Goal: Information Seeking & Learning: Learn about a topic

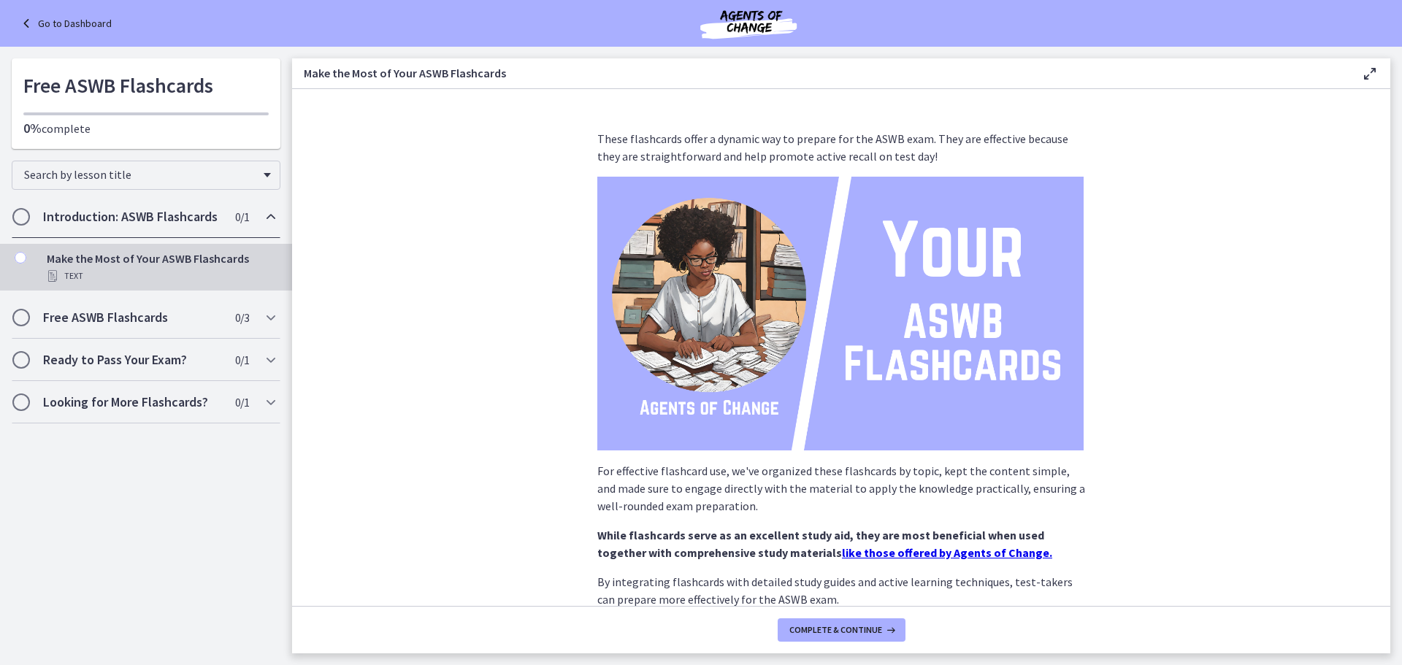
scroll to position [73, 0]
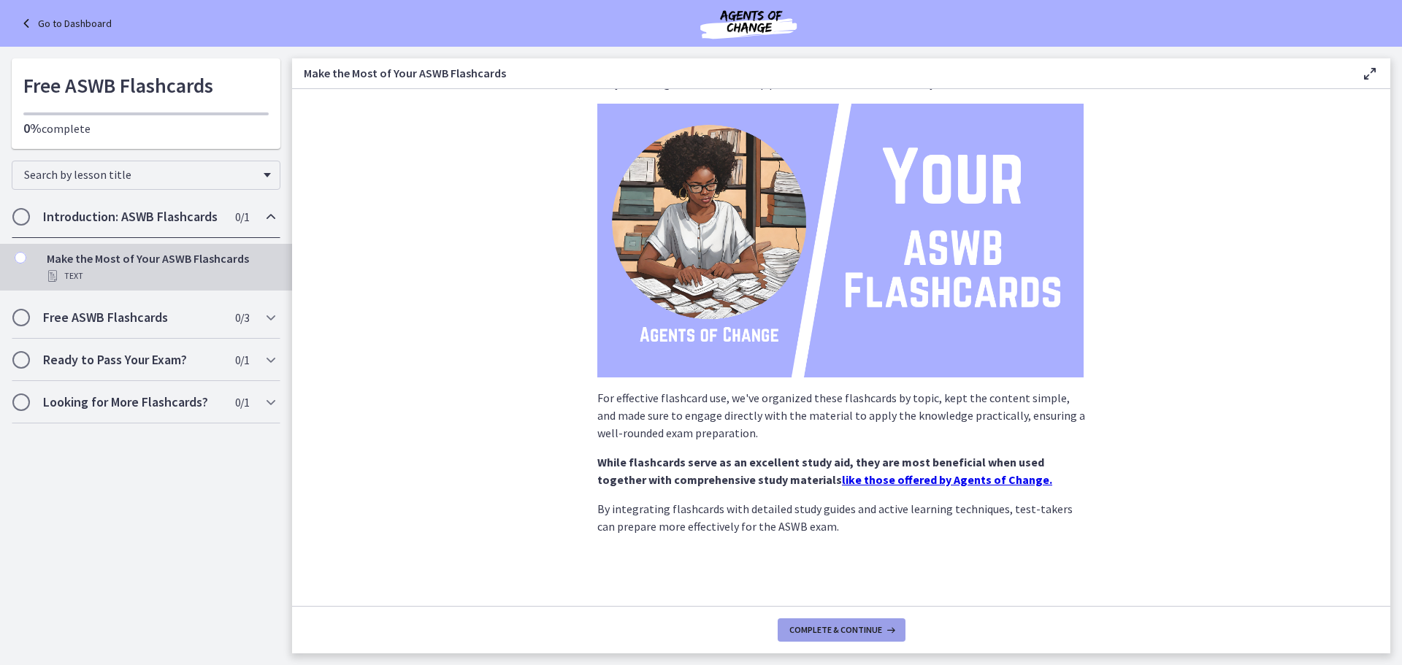
click at [862, 638] on button "Complete & continue" at bounding box center [842, 630] width 128 height 23
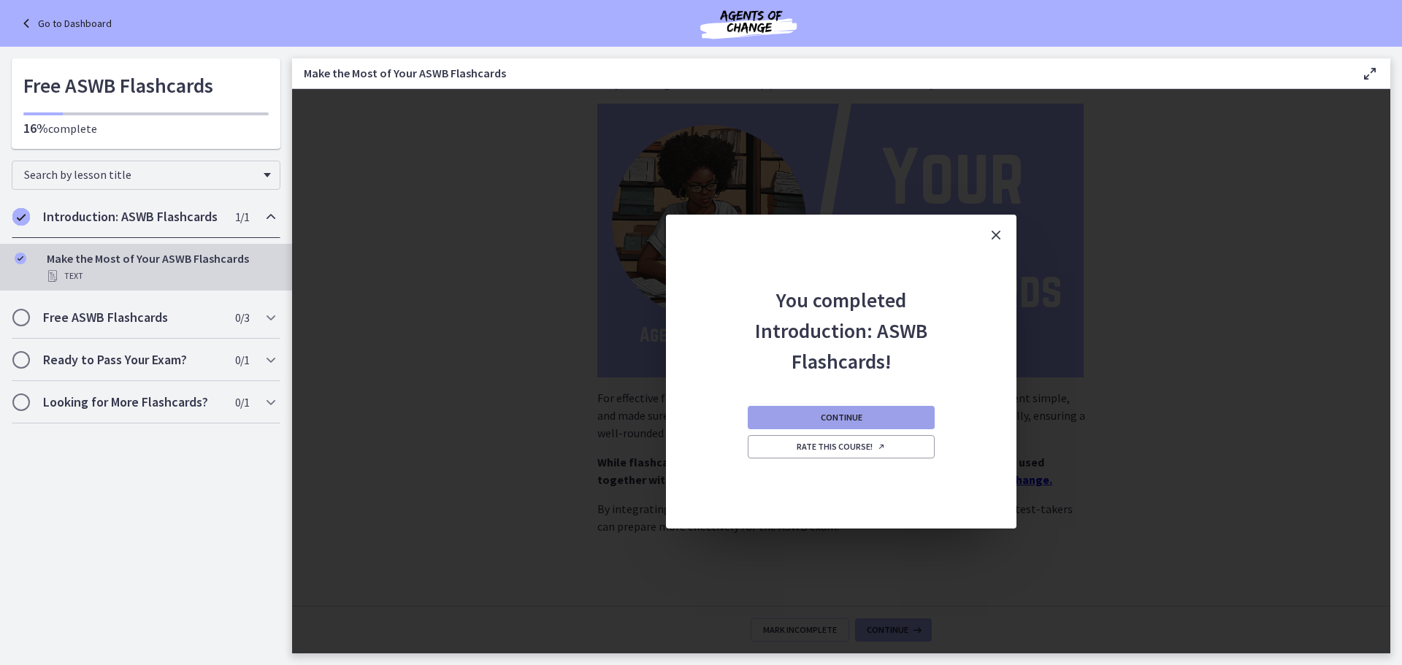
click at [892, 423] on button "Continue" at bounding box center [841, 417] width 187 height 23
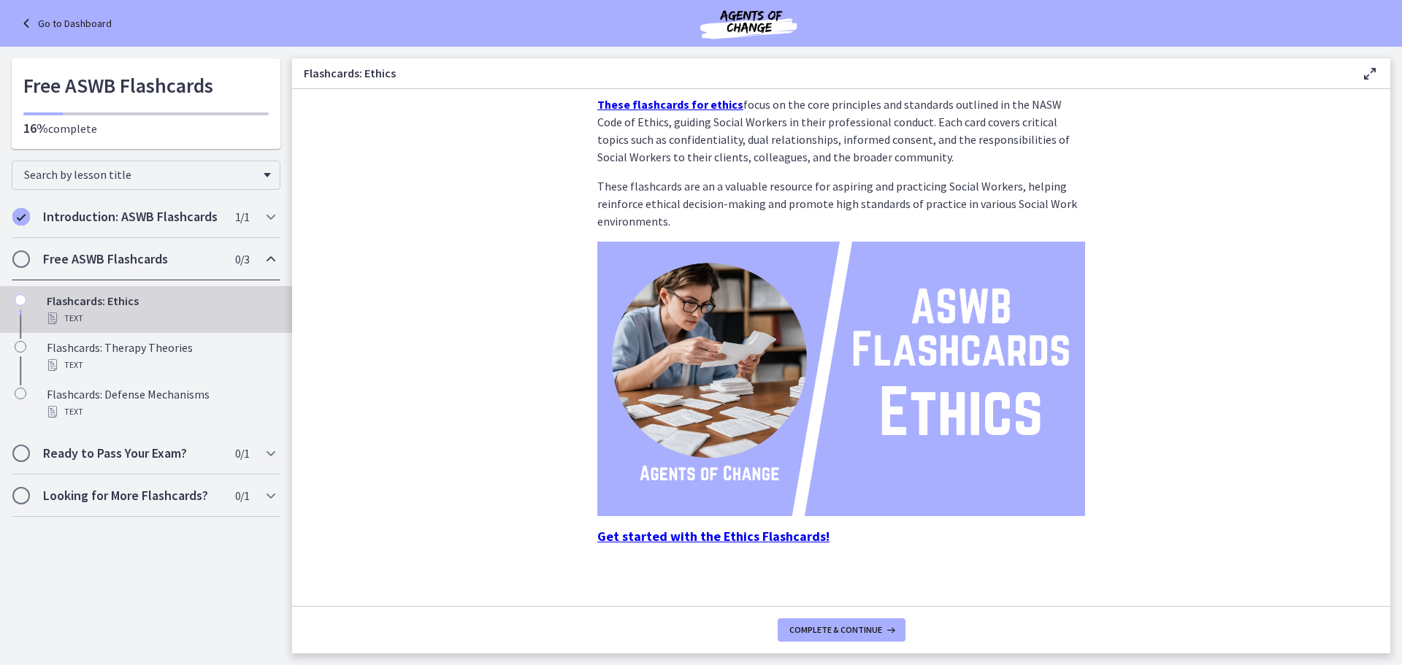
scroll to position [44, 0]
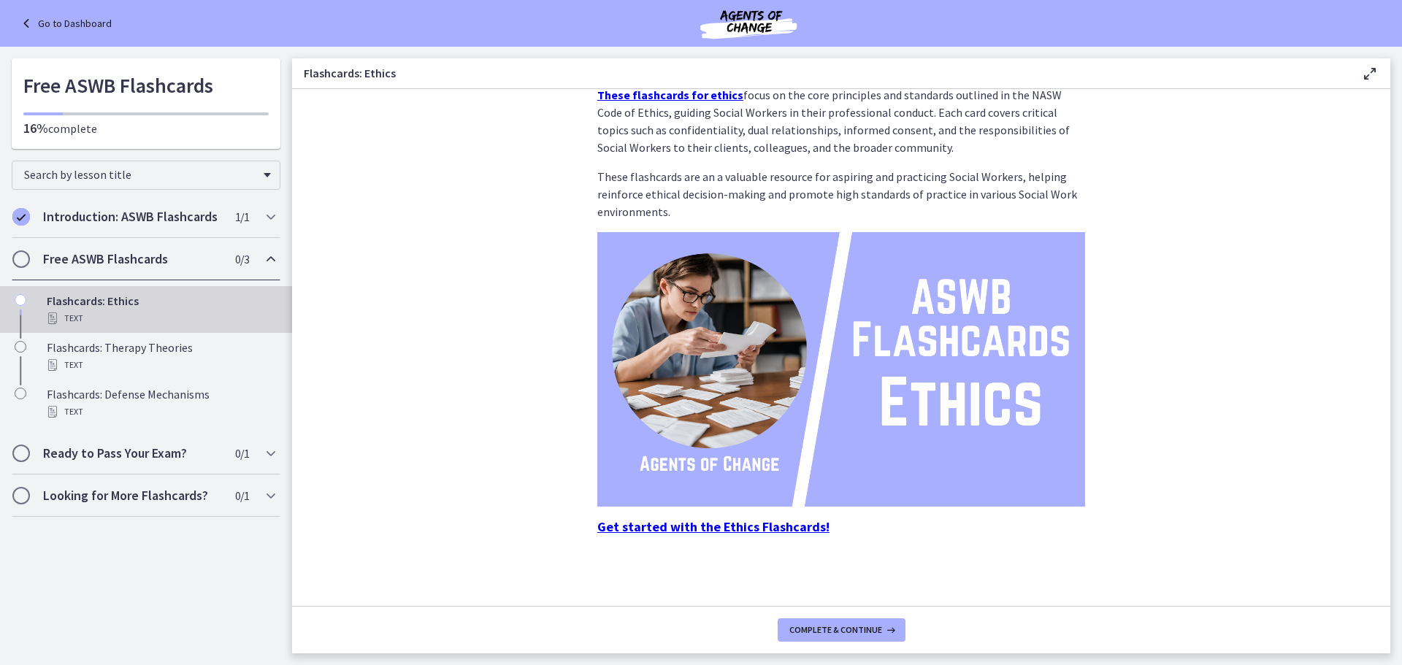
click at [784, 520] on strong "Get started with the Ethics Flashcards!" at bounding box center [713, 526] width 232 height 17
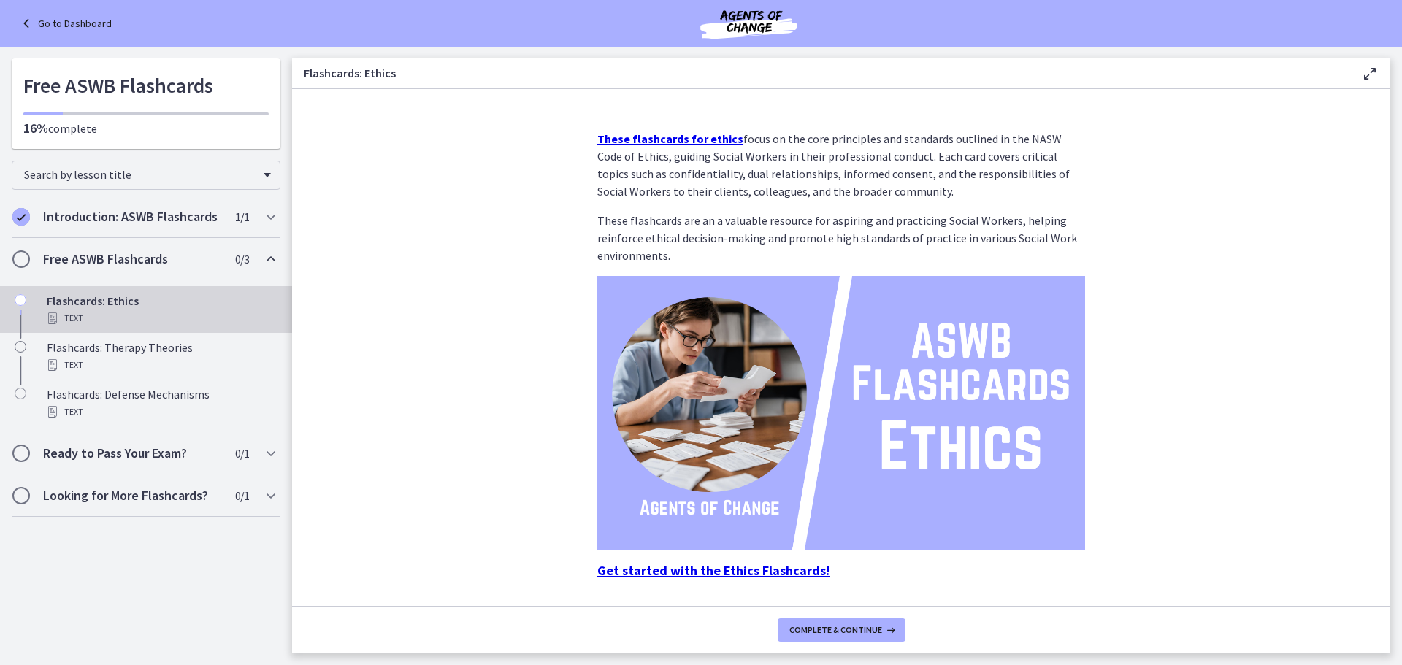
click at [692, 141] on strong "These flashcards for ethics" at bounding box center [670, 138] width 146 height 15
